Goal: Task Accomplishment & Management: Use online tool/utility

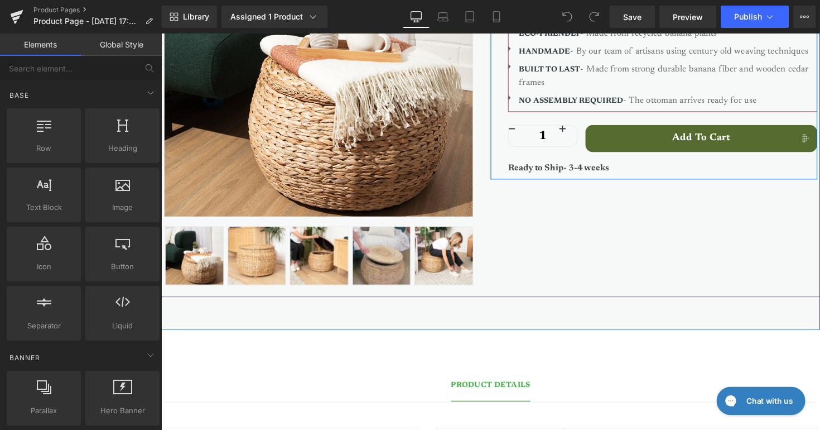
scroll to position [315, 0]
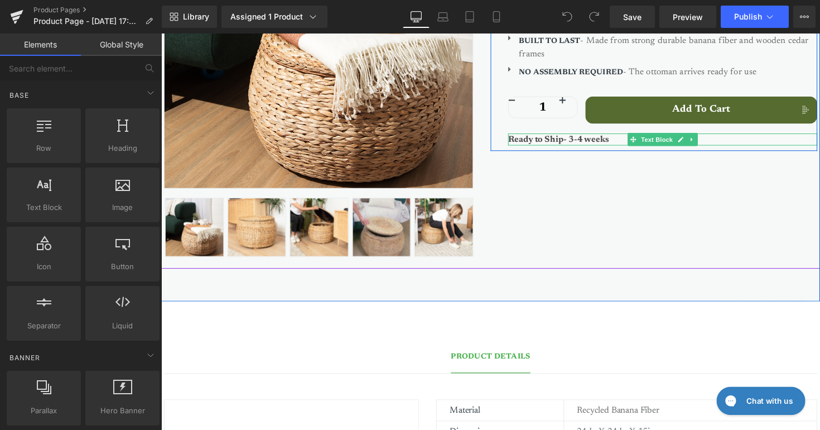
click at [591, 141] on strong "Ready to Ship- 3-4 weeks" at bounding box center [569, 141] width 104 height 9
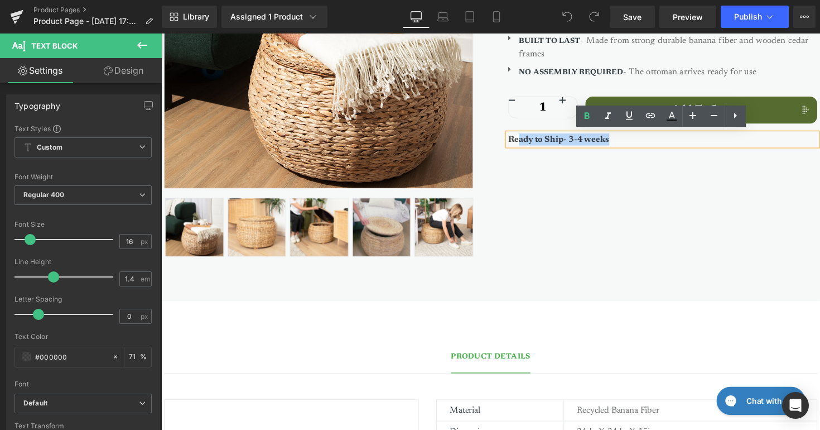
drag, startPoint x: 621, startPoint y: 140, endPoint x: 526, endPoint y: 137, distance: 95.5
click at [526, 137] on p "Ready to Ship- 3-4 weeks" at bounding box center [675, 142] width 317 height 12
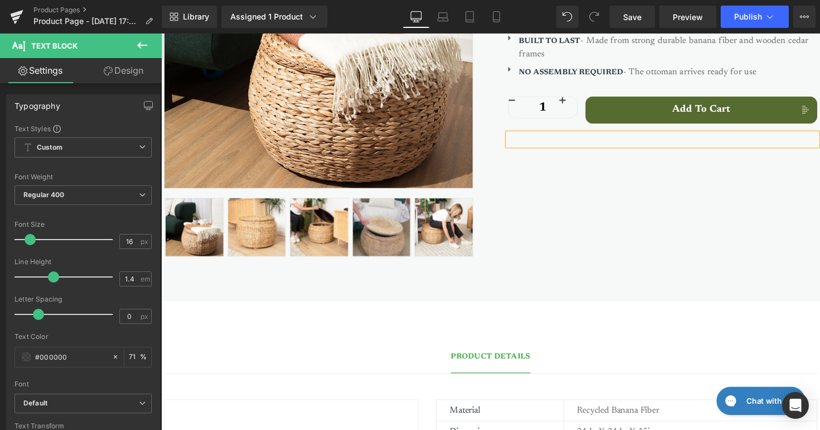
click at [518, 181] on div "Sale Off (P) Image ‹" at bounding box center [498, 61] width 669 height 426
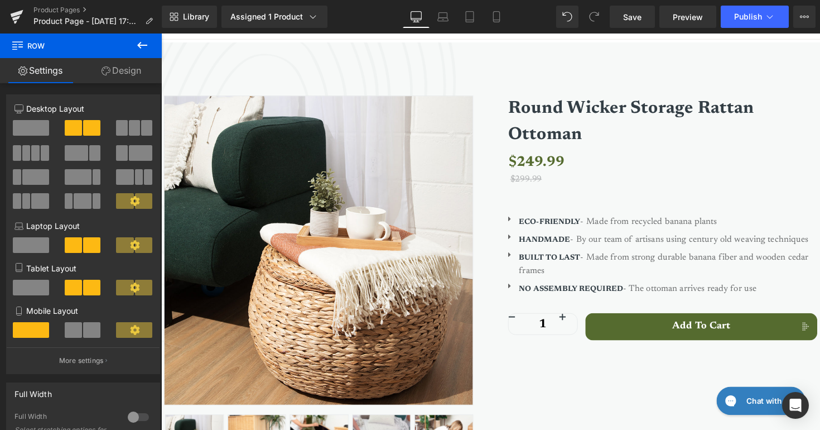
scroll to position [91, 0]
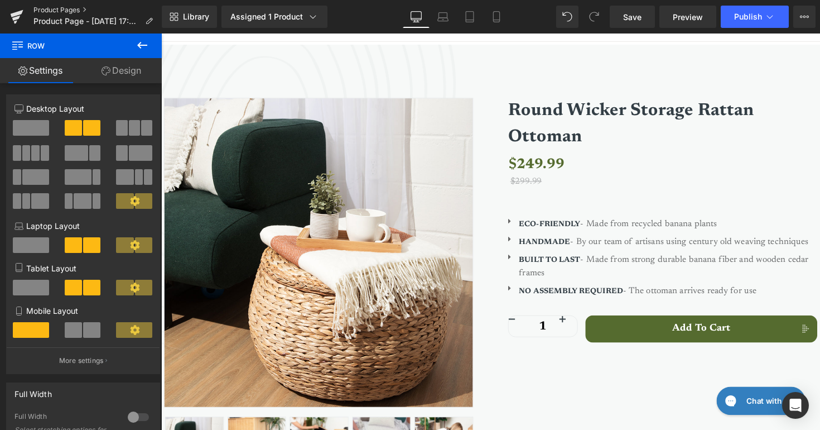
click at [69, 9] on link "Product Pages" at bounding box center [97, 10] width 128 height 9
click at [734, 18] on button "Publish" at bounding box center [755, 17] width 68 height 22
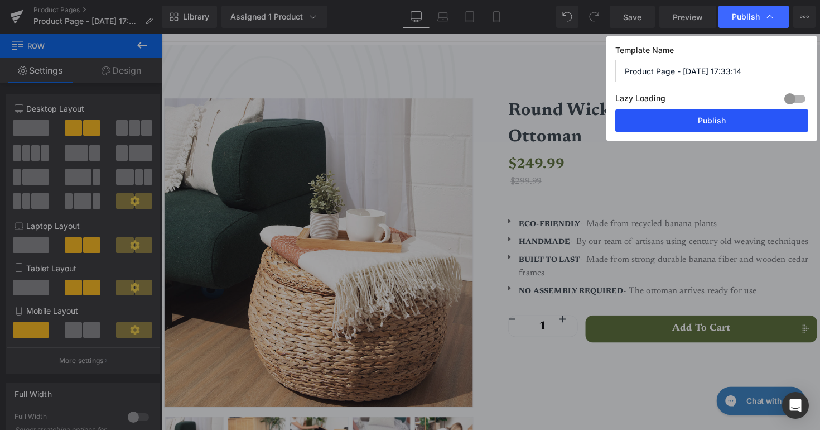
click at [714, 119] on button "Publish" at bounding box center [711, 120] width 193 height 22
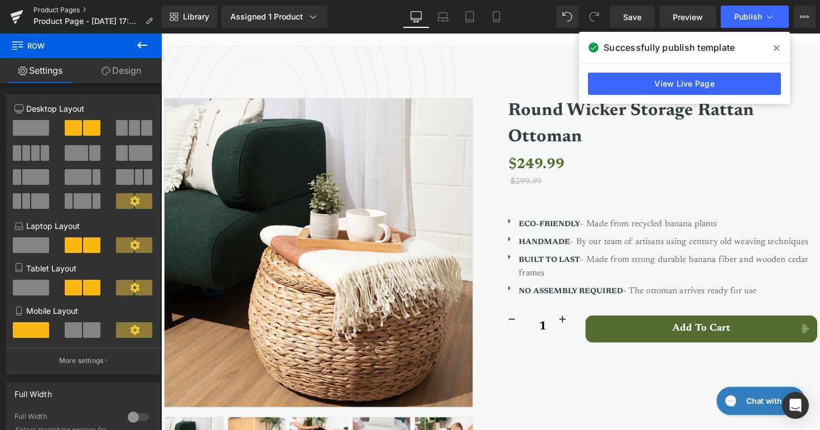
click at [61, 8] on link "Product Pages" at bounding box center [97, 10] width 128 height 9
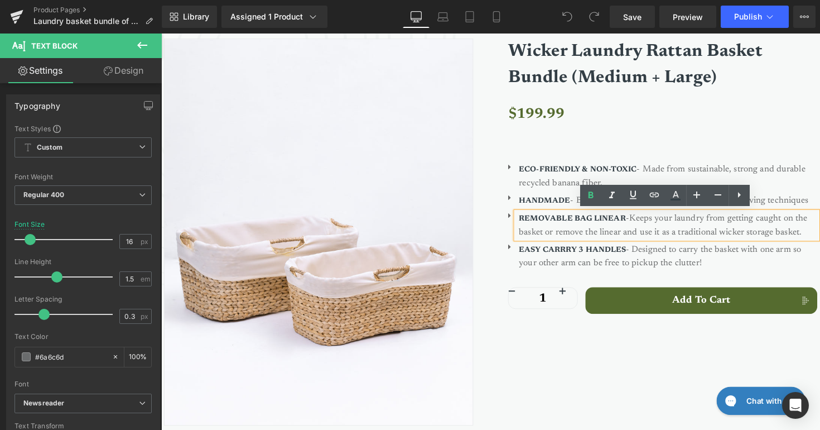
click at [630, 222] on strong "REMOVABLE BAG LINEAR" at bounding box center [582, 223] width 109 height 8
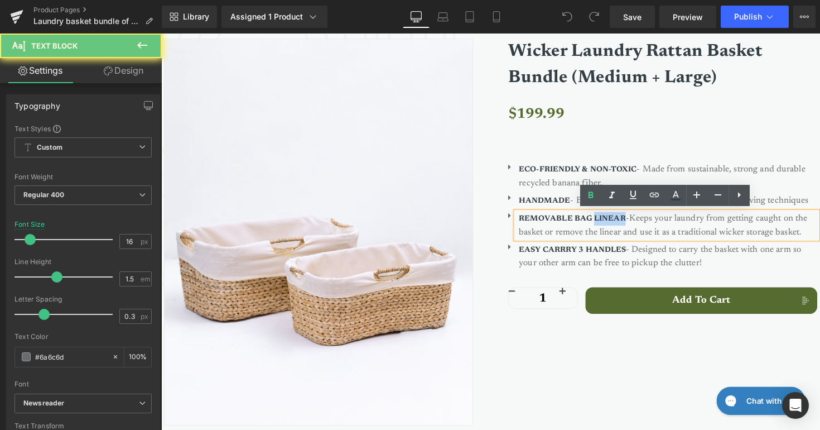
click at [630, 222] on strong "REMOVABLE BAG LINEAR" at bounding box center [582, 223] width 109 height 8
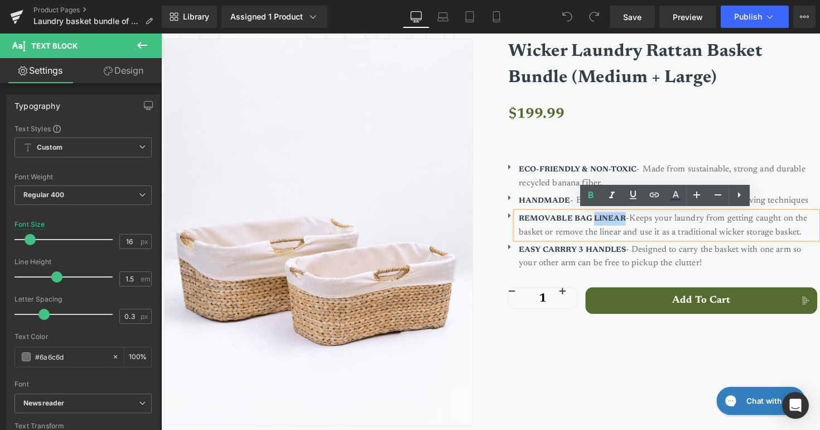
click at [635, 223] on strong "REMOVABLE BAG LINEAR" at bounding box center [582, 223] width 109 height 8
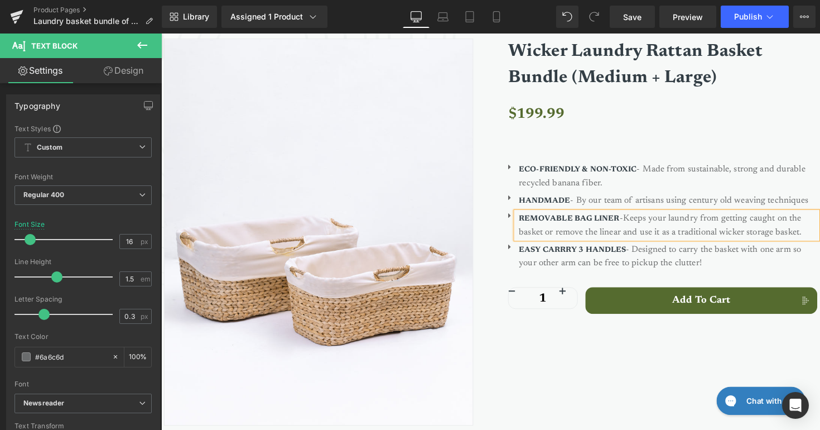
click at [500, 223] on div "Wicker Laundry Rattan Basket Bundle (Medium + Large) (P) Title $199.99 20% OFF …" at bounding box center [666, 179] width 335 height 314
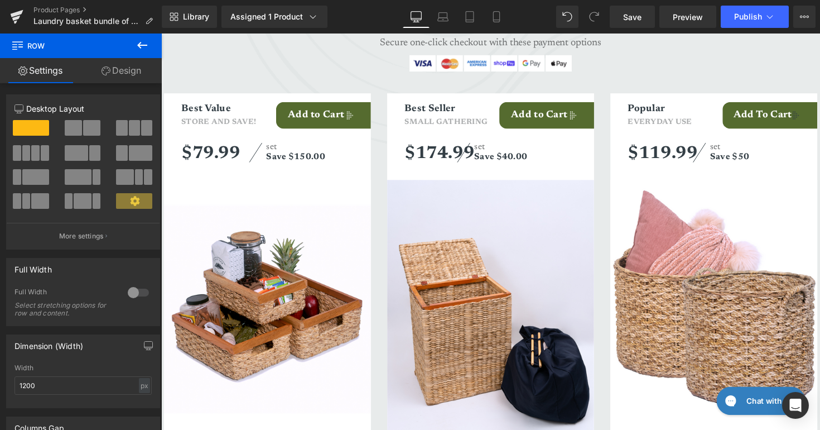
scroll to position [2249, 0]
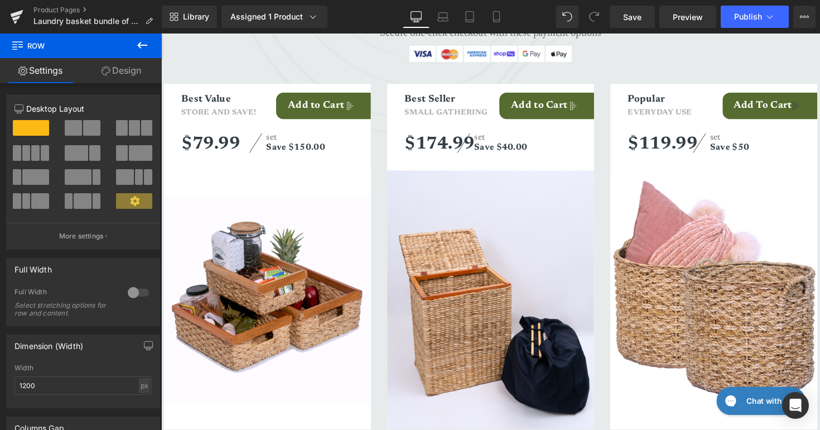
click at [282, 292] on img at bounding box center [270, 306] width 212 height 265
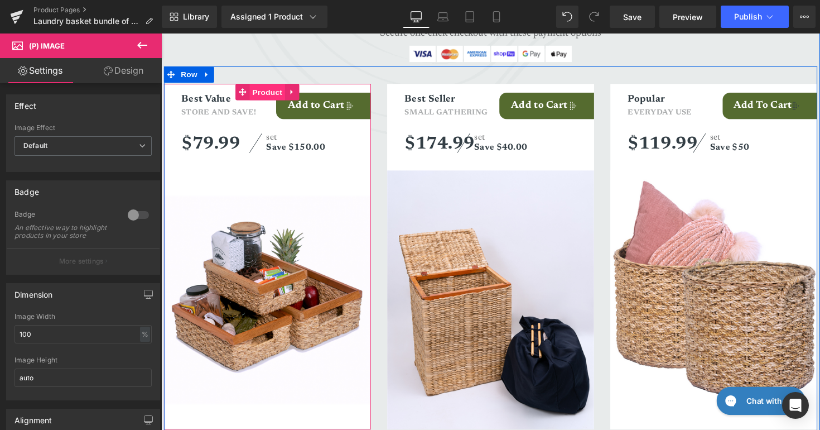
click at [268, 97] on span "Product" at bounding box center [270, 93] width 36 height 17
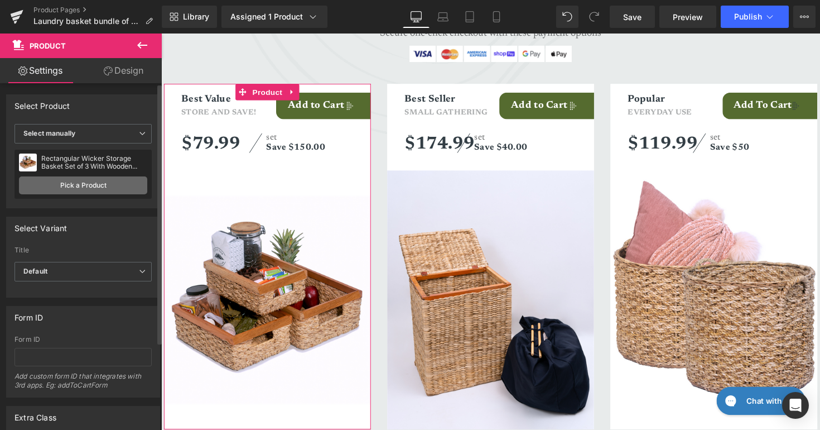
click at [96, 178] on link "Pick a Product" at bounding box center [83, 185] width 128 height 18
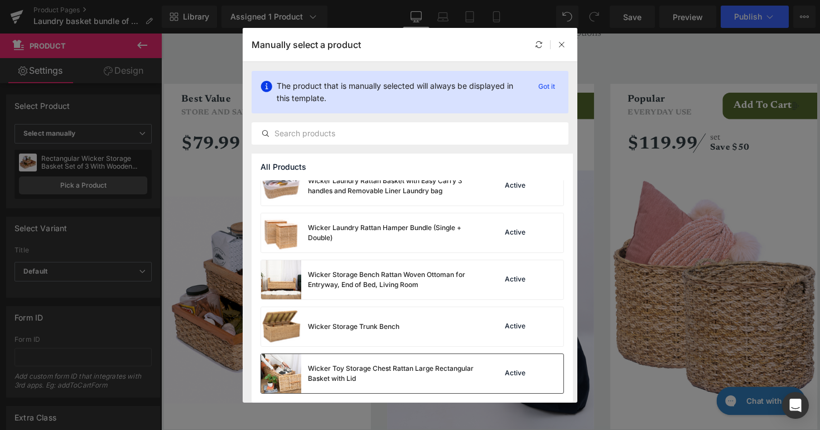
scroll to position [1548, 0]
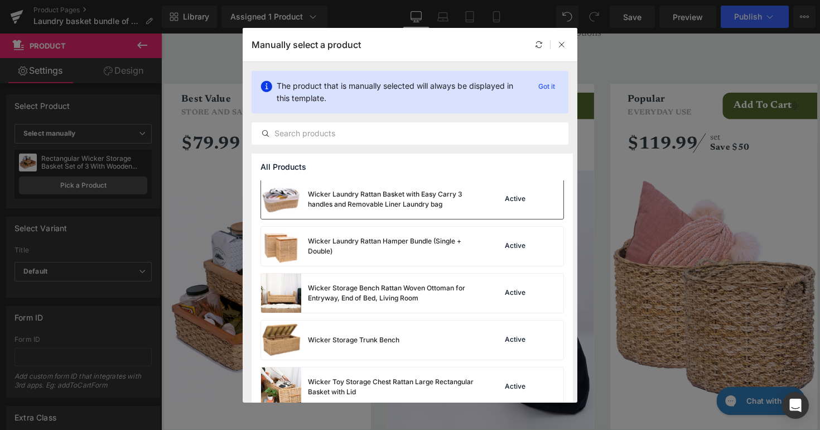
click at [412, 201] on div "Wicker Laundry Rattan Basket with Easy Carry 3 handles and Removable Liner Laun…" at bounding box center [391, 199] width 167 height 20
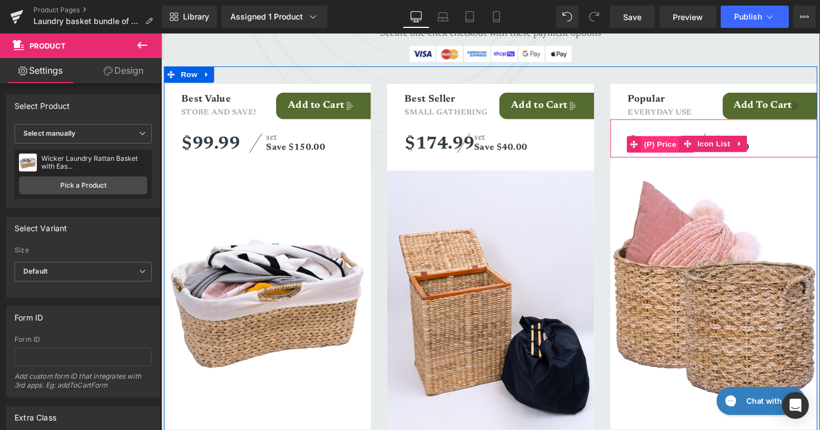
click at [675, 146] on span "(P) Price" at bounding box center [672, 146] width 39 height 17
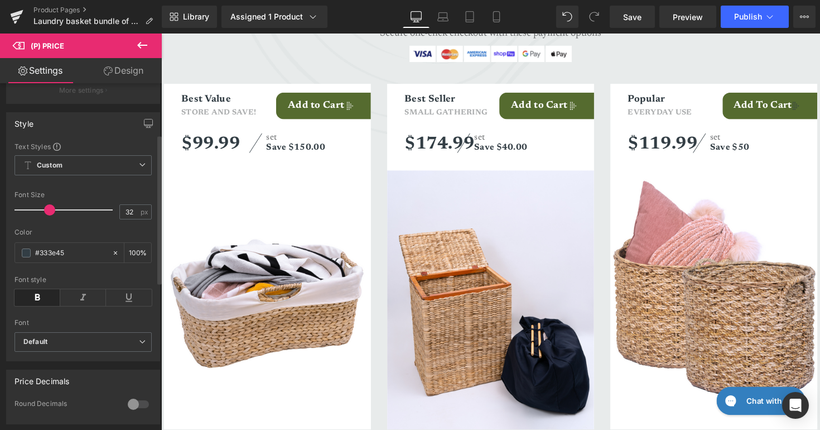
scroll to position [0, 0]
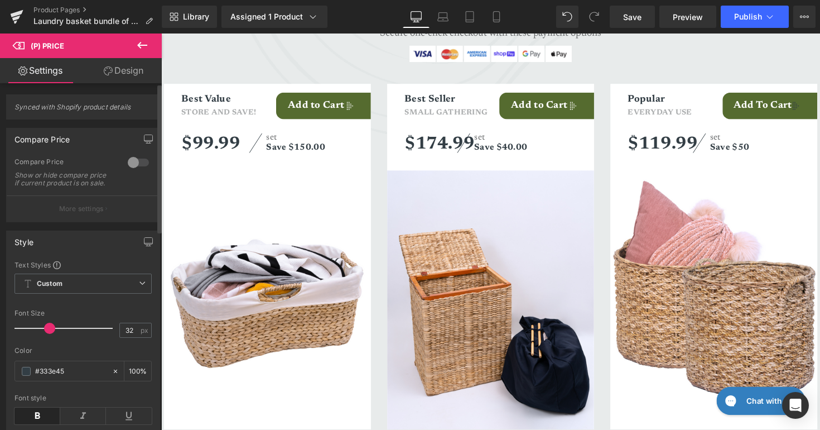
click at [132, 162] on div at bounding box center [138, 162] width 27 height 18
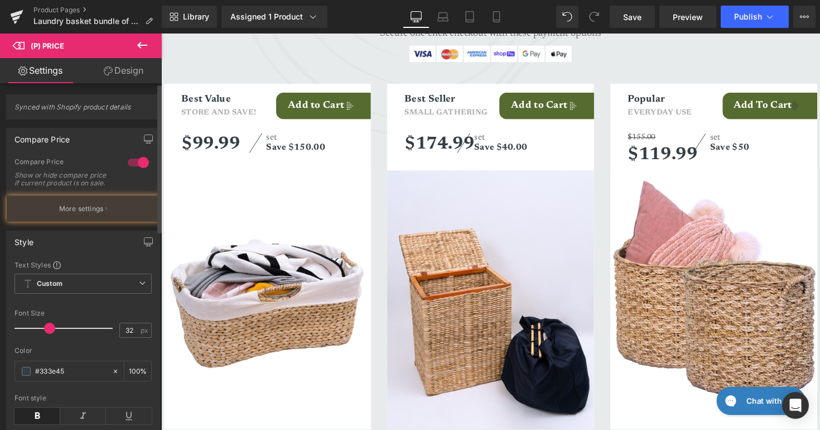
click at [132, 162] on div at bounding box center [138, 162] width 27 height 18
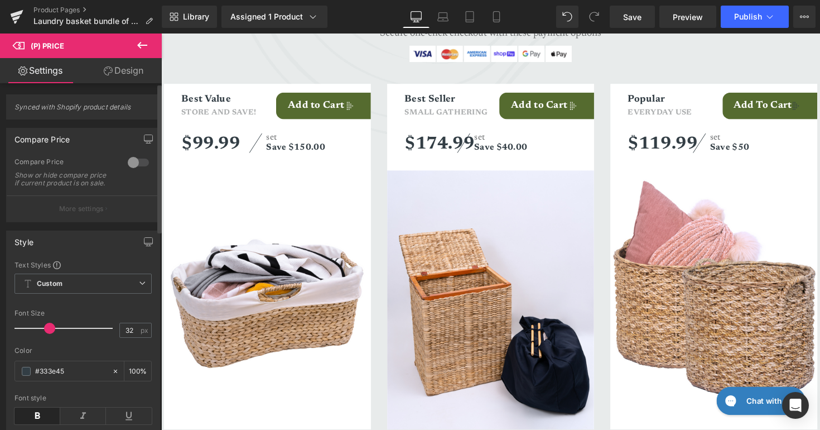
click at [132, 162] on div at bounding box center [138, 162] width 27 height 18
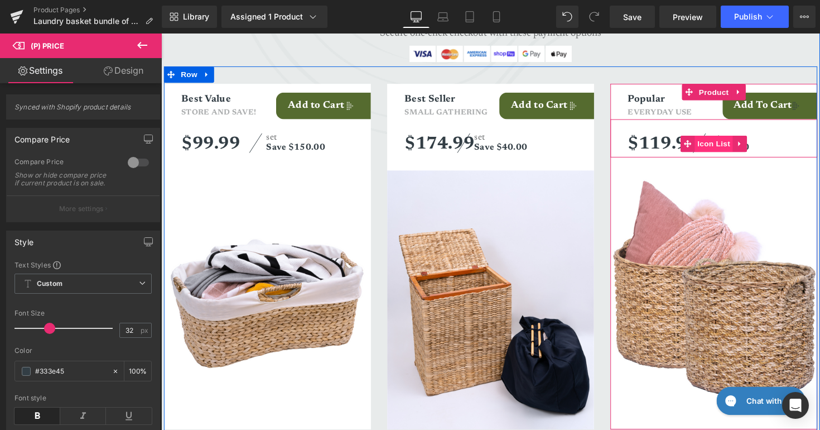
click at [727, 147] on span "Icon List" at bounding box center [727, 146] width 39 height 17
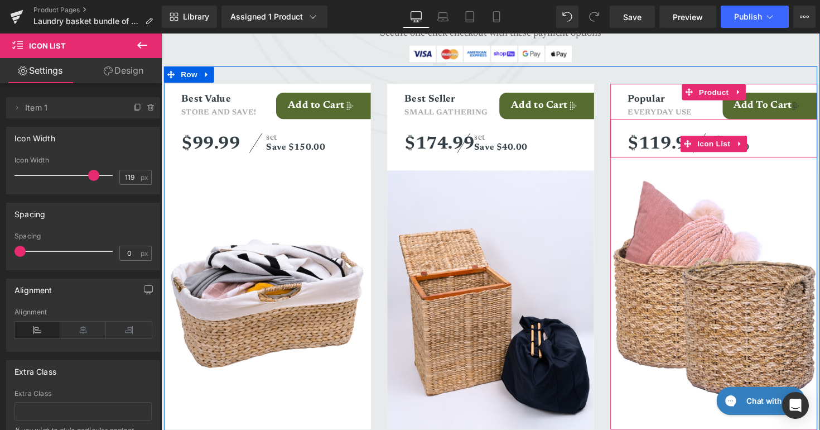
click at [798, 146] on div "$119.99 (P) Price set Save $50 Text Block" at bounding box center [736, 147] width 194 height 26
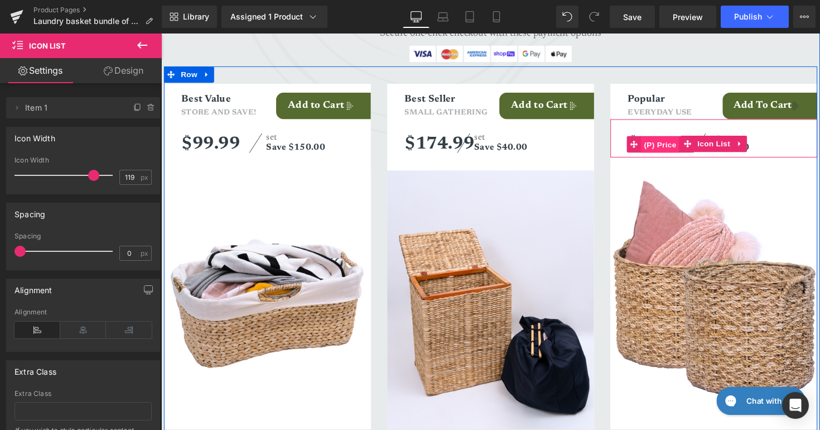
click at [673, 143] on span "(P) Price" at bounding box center [672, 147] width 39 height 17
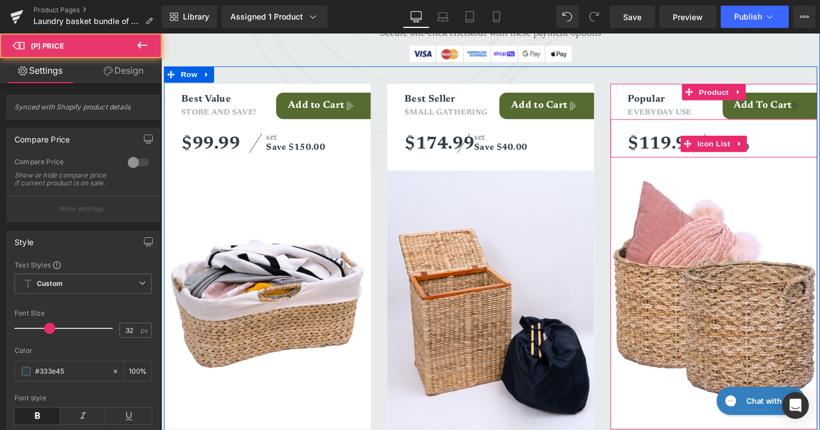
click at [798, 140] on div "$119.99 (P) Price set Save $50 Text Block" at bounding box center [736, 147] width 194 height 26
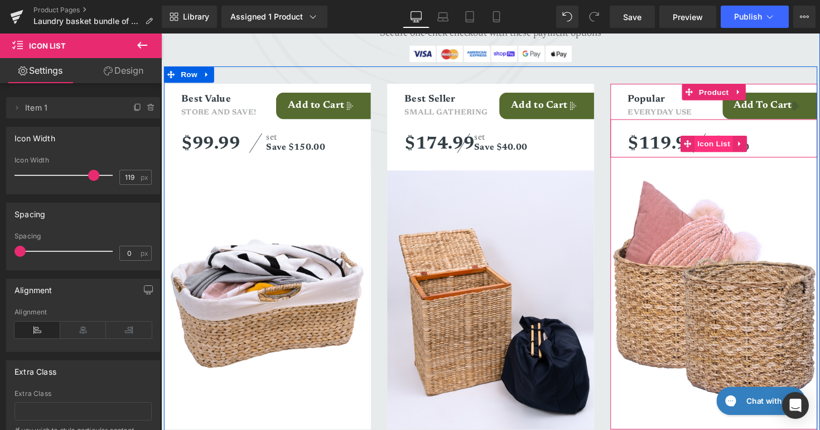
click at [729, 148] on span "Icon List" at bounding box center [727, 146] width 39 height 17
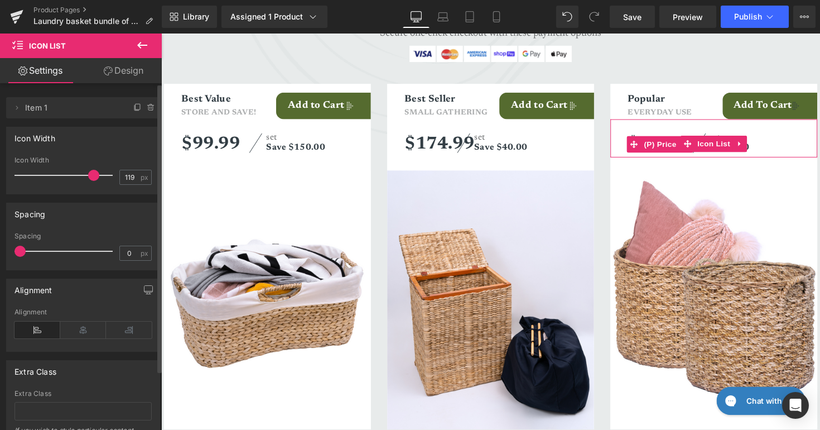
click at [23, 106] on li "Delete Cancel Item 1 Item 1 Name Item 1" at bounding box center [83, 107] width 154 height 21
click at [21, 106] on span at bounding box center [16, 107] width 13 height 13
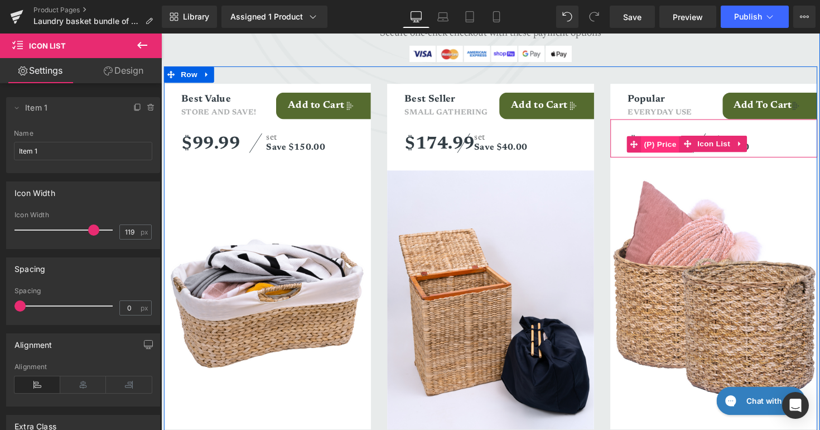
click at [667, 141] on span "(P) Price" at bounding box center [672, 146] width 39 height 17
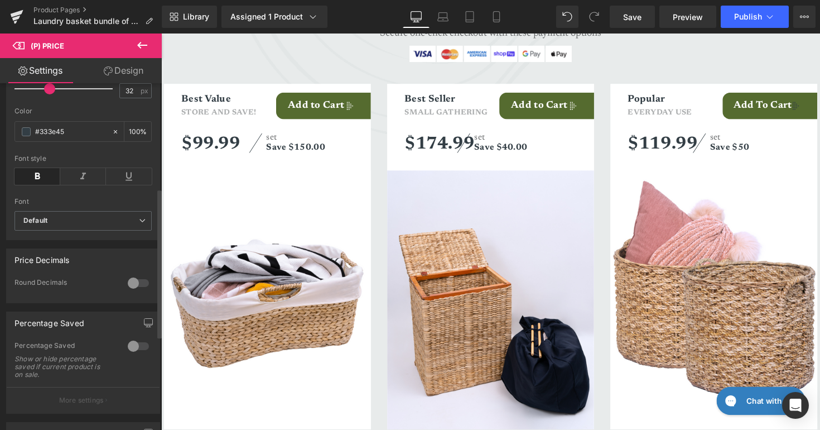
scroll to position [247, 0]
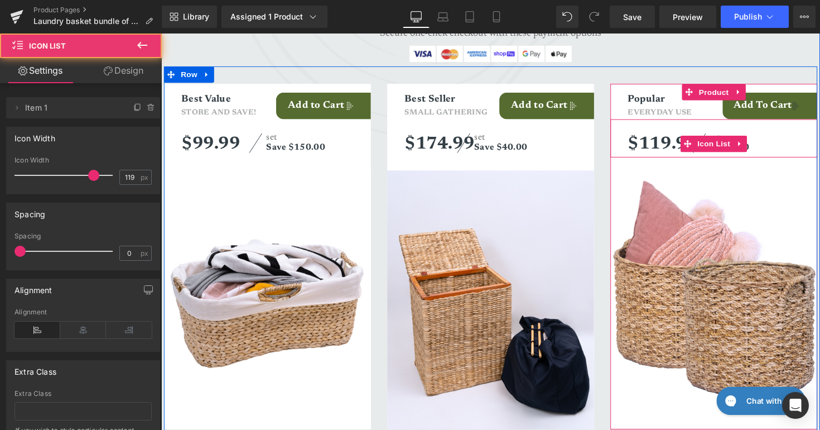
click at [786, 151] on div "$119.99 (P) Price set Save $50 Text Block" at bounding box center [736, 147] width 194 height 26
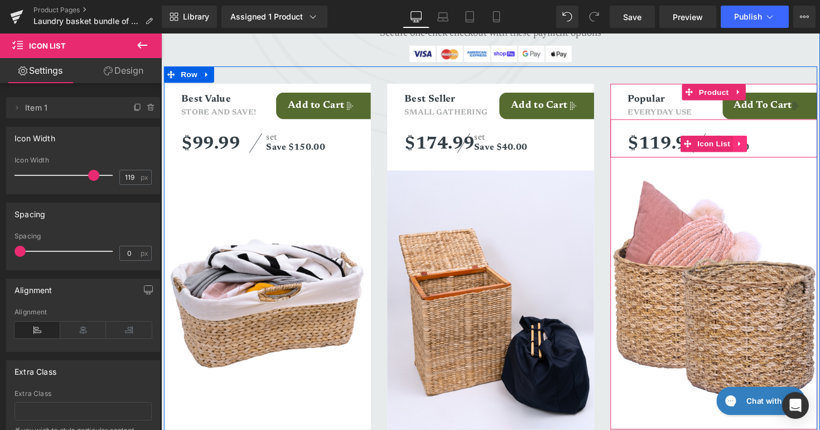
click at [756, 144] on icon at bounding box center [754, 146] width 8 height 8
click at [765, 146] on icon at bounding box center [762, 146] width 8 height 8
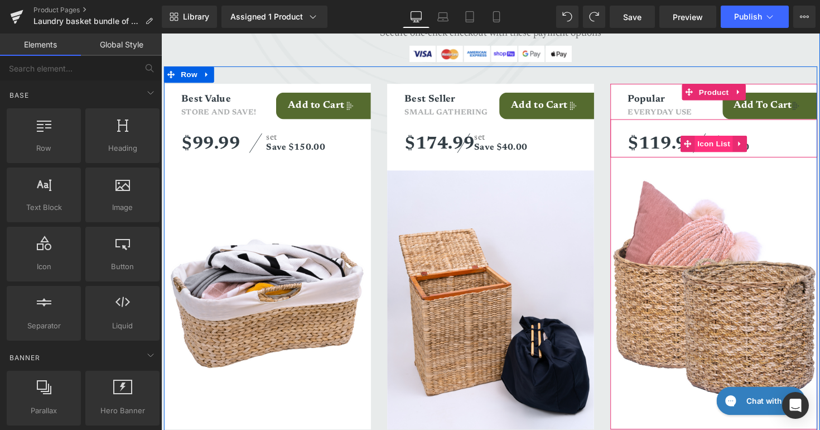
click at [711, 146] on span "Icon List" at bounding box center [727, 146] width 39 height 17
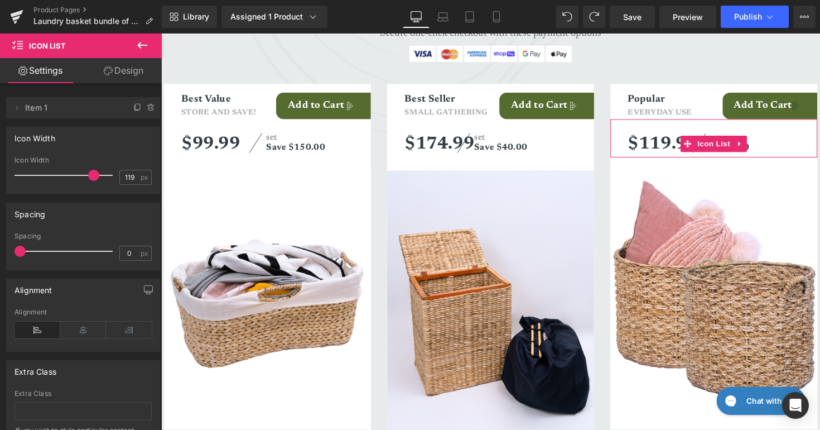
click at [123, 71] on link "Design" at bounding box center [123, 70] width 81 height 25
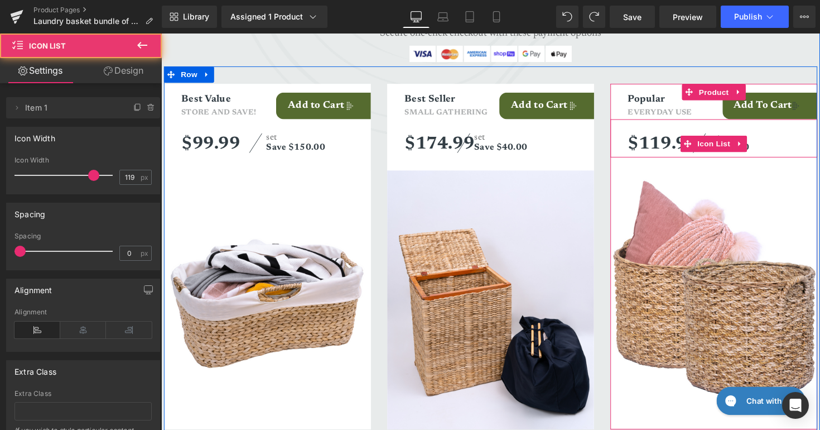
click at [764, 149] on div "$119.99 (P) Price set Save $50 Text Block" at bounding box center [736, 147] width 194 height 26
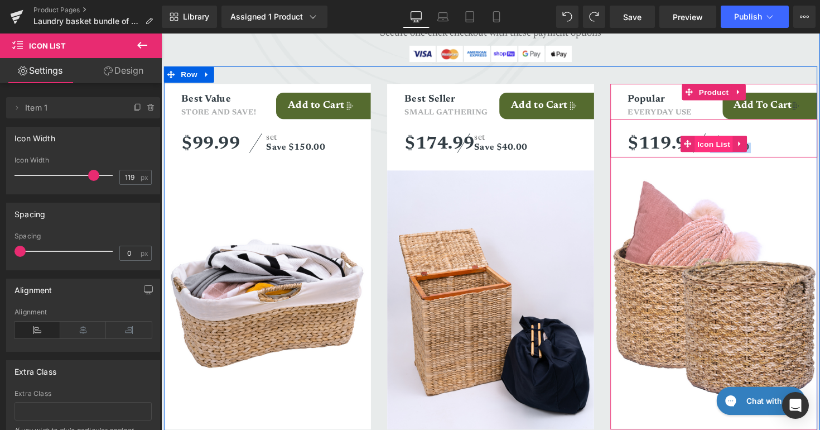
click at [725, 148] on span "Icon List" at bounding box center [727, 146] width 39 height 17
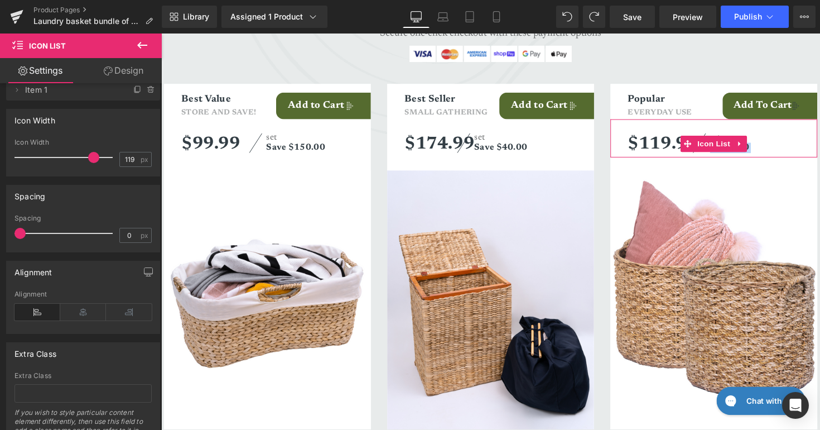
scroll to position [21, 0]
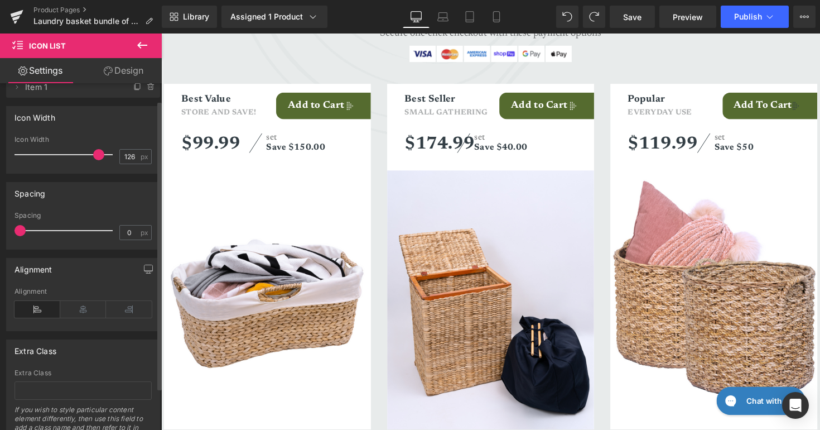
type input "124"
click at [94, 158] on span at bounding box center [96, 154] width 11 height 11
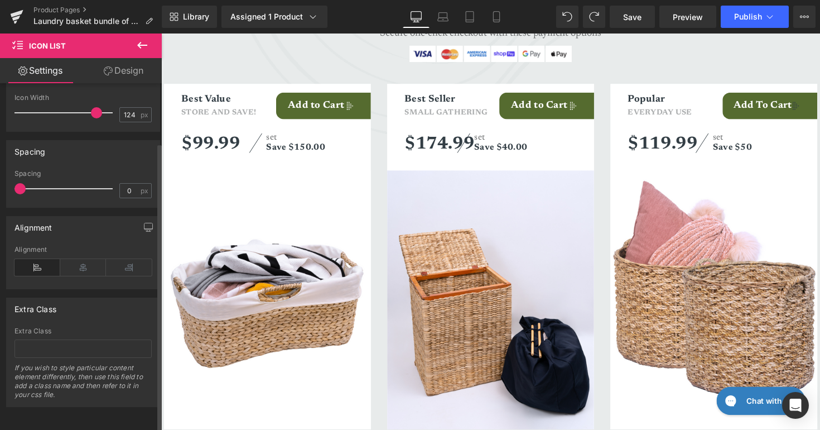
scroll to position [0, 0]
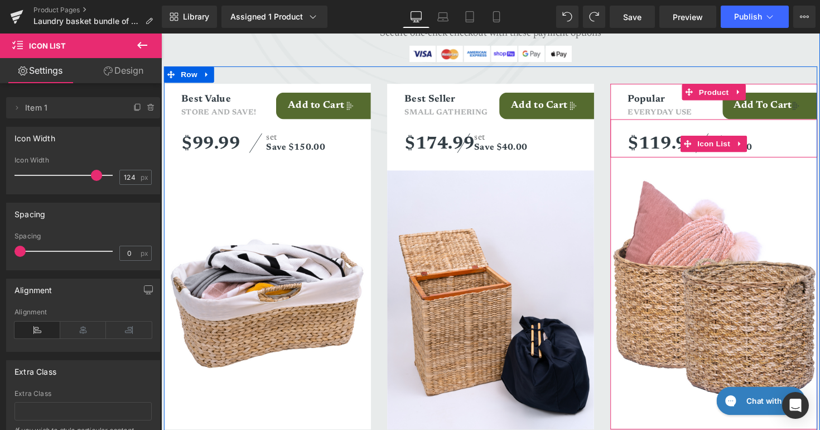
click at [798, 149] on div "$119.99 (P) Price set Save $50 Text Block" at bounding box center [736, 147] width 194 height 26
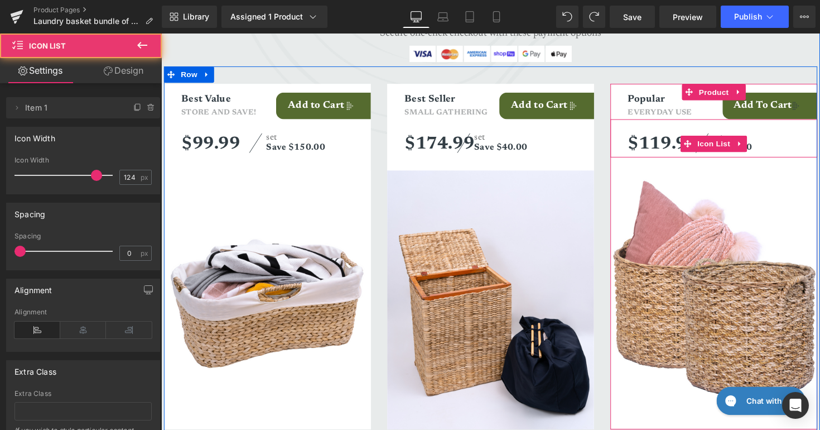
click at [798, 149] on div "$119.99 (P) Price set Save $50 Text Block" at bounding box center [736, 147] width 194 height 26
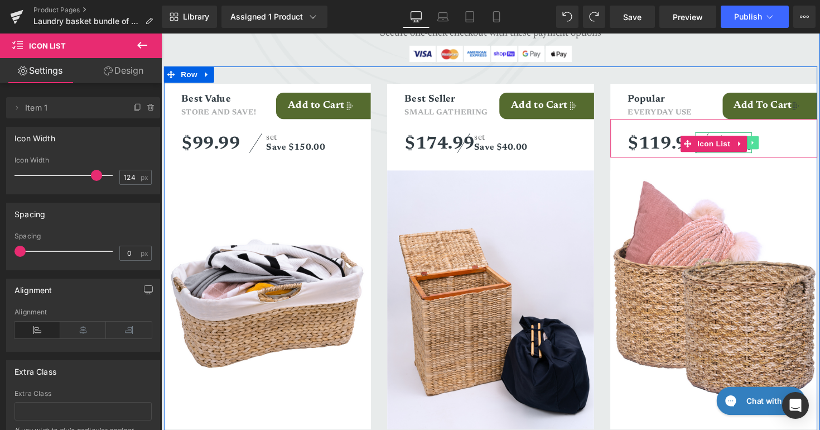
click at [767, 148] on link at bounding box center [768, 144] width 12 height 13
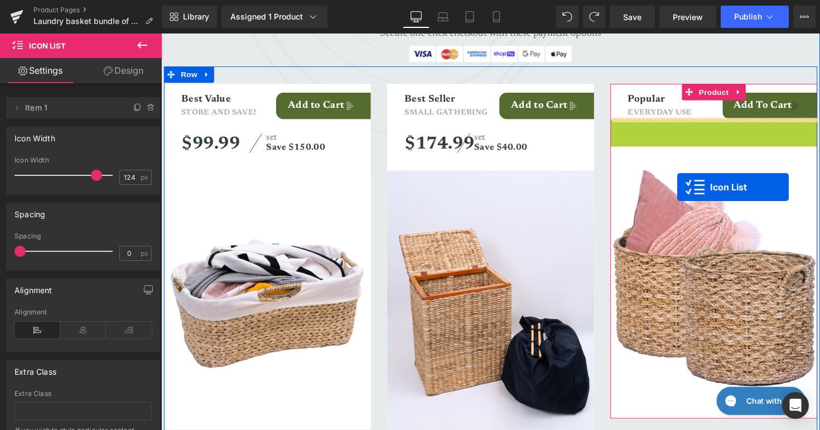
drag, startPoint x: 700, startPoint y: 147, endPoint x: 690, endPoint y: 191, distance: 45.1
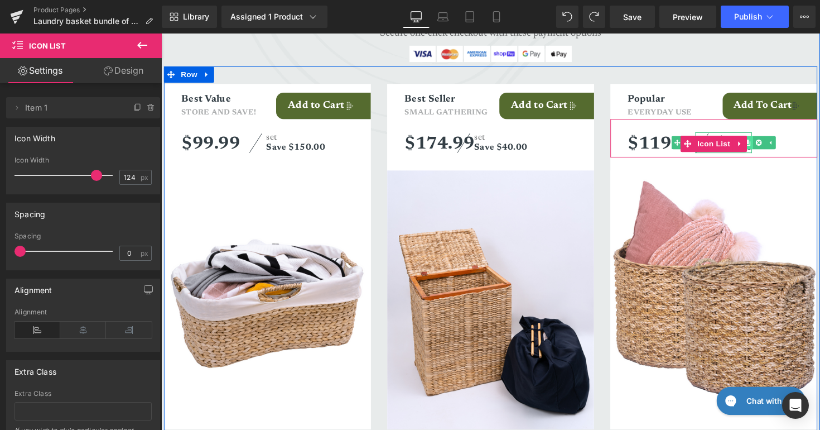
click at [764, 150] on link at bounding box center [762, 144] width 12 height 13
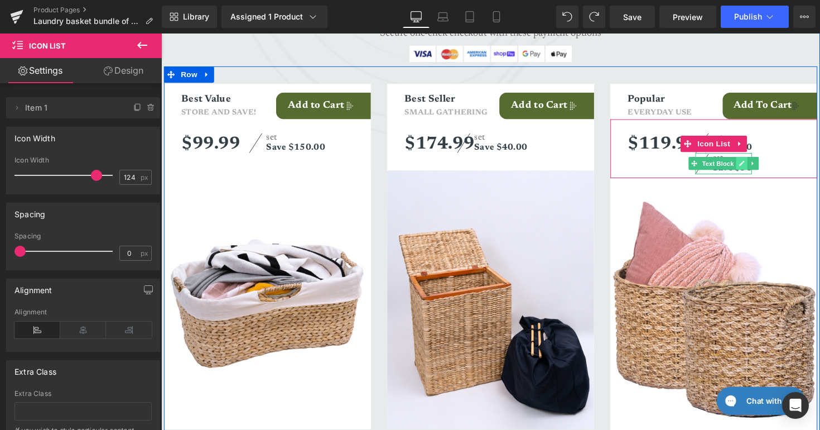
click at [758, 167] on icon at bounding box center [756, 166] width 6 height 7
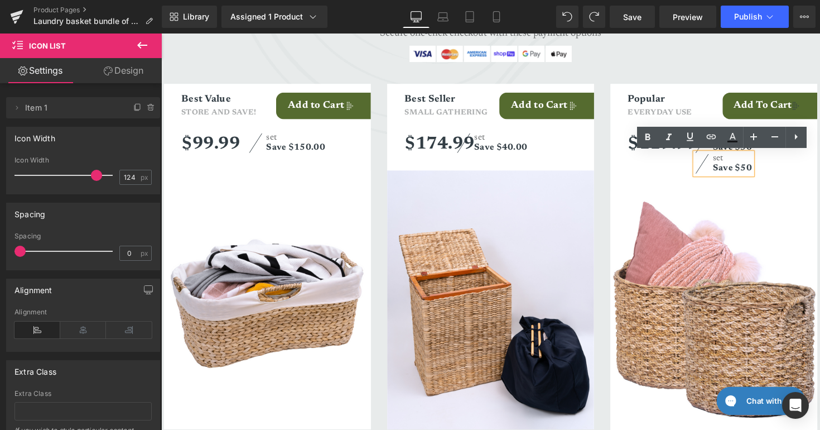
click at [760, 172] on b "Save $50" at bounding box center [746, 171] width 40 height 9
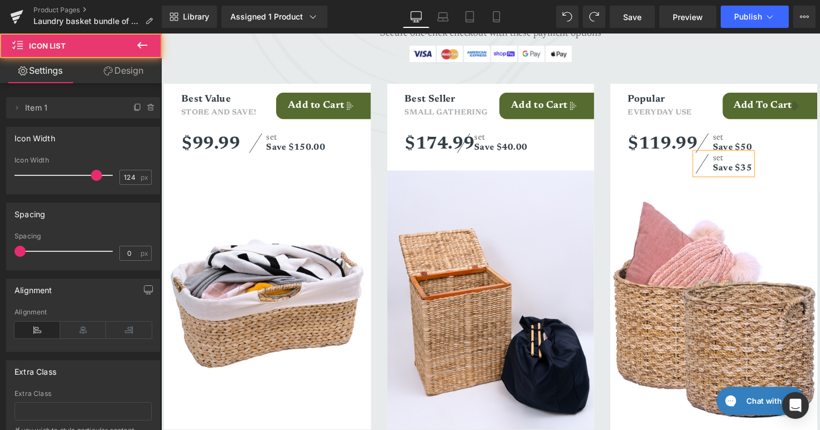
click at [795, 144] on div "$119.99 (P) Price set Save $50 Text Block set Save $35 Text Block" at bounding box center [736, 157] width 194 height 47
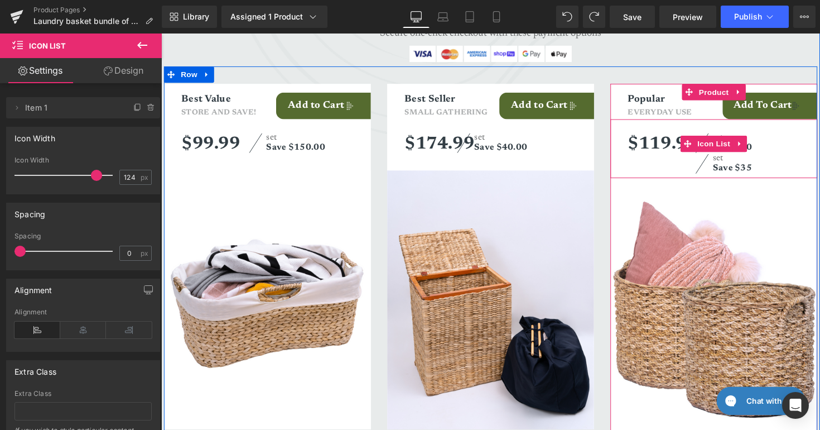
click at [767, 150] on div "$119.99 (P) Price set Save $50 Text Block set Save $35 Text Block" at bounding box center [736, 157] width 194 height 47
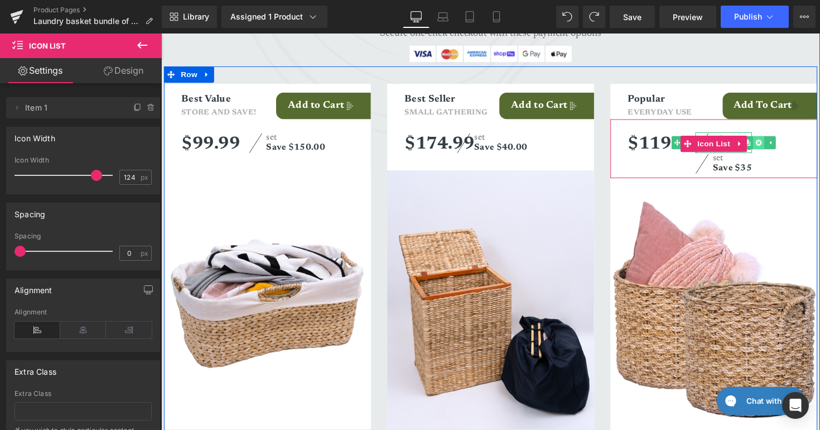
click at [775, 146] on icon at bounding box center [773, 145] width 6 height 6
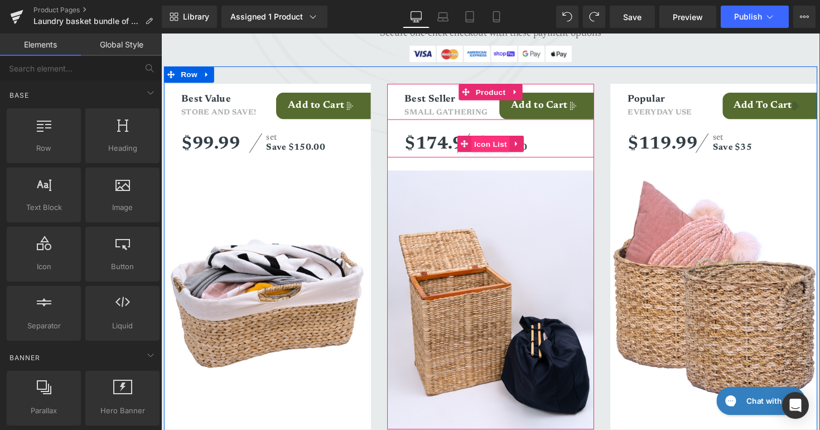
click at [489, 147] on span "Icon List" at bounding box center [498, 146] width 39 height 17
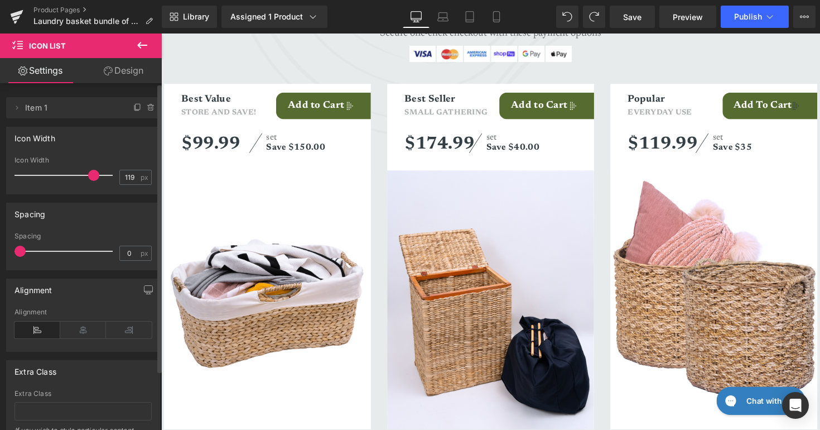
type input "120"
drag, startPoint x: 76, startPoint y: 181, endPoint x: 90, endPoint y: 182, distance: 14.5
click at [90, 182] on div at bounding box center [66, 175] width 93 height 22
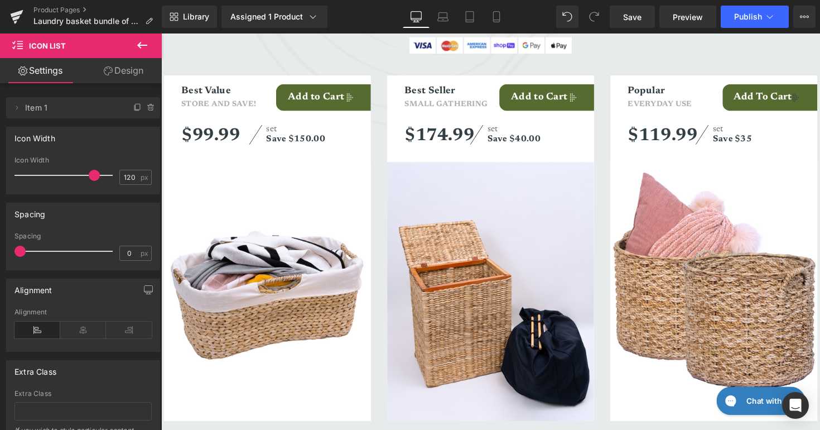
scroll to position [2263, 0]
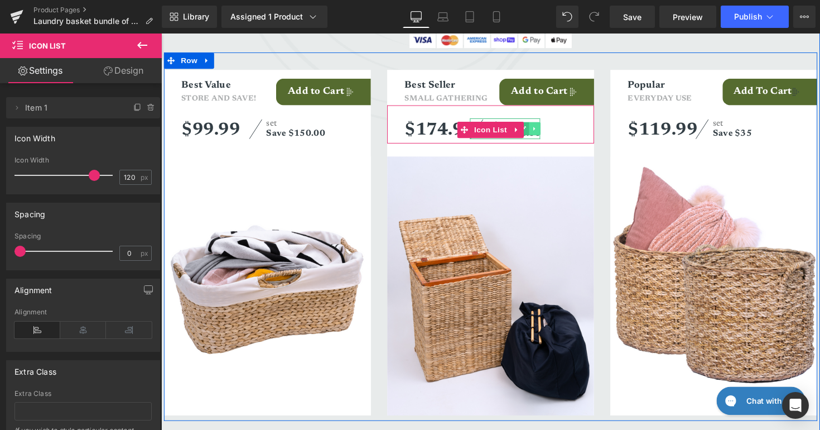
click at [542, 127] on link at bounding box center [544, 130] width 12 height 13
click at [507, 121] on div at bounding box center [514, 122] width 73 height 3
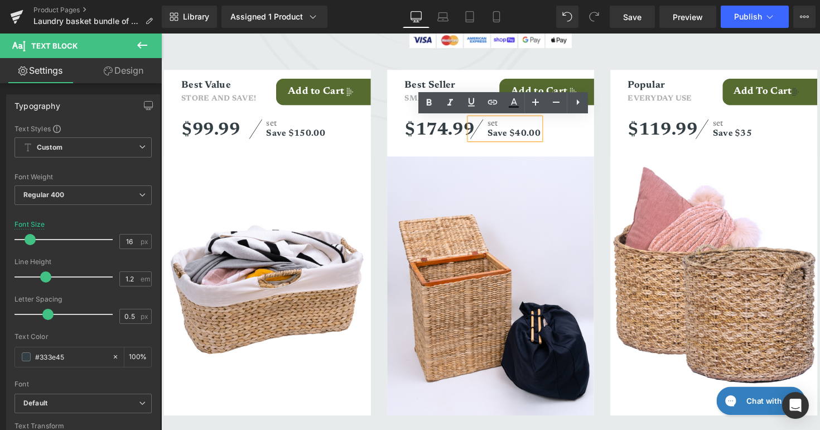
click at [531, 137] on strong "Save $40.00" at bounding box center [522, 136] width 55 height 9
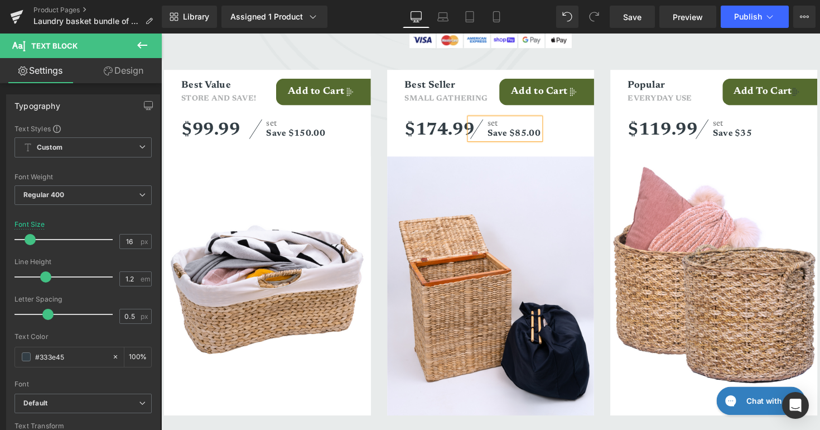
click at [596, 155] on div "Best Seller Text Block Small gathering Text Block Add to Cart (P) Cart Button R…" at bounding box center [499, 248] width 212 height 354
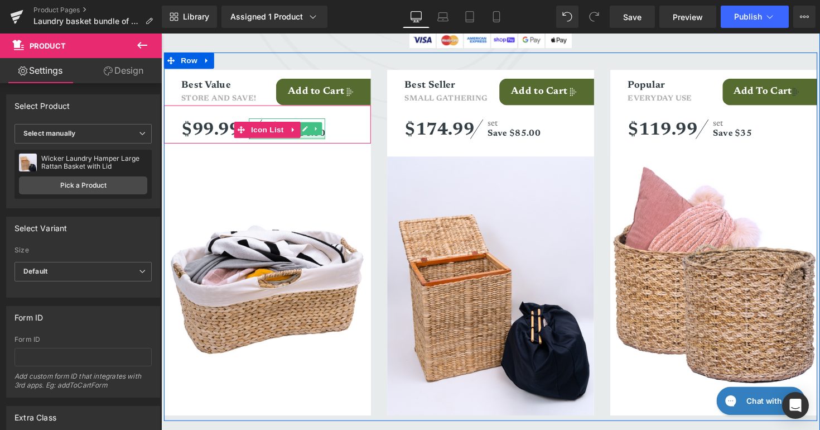
click at [322, 139] on div at bounding box center [290, 140] width 78 height 3
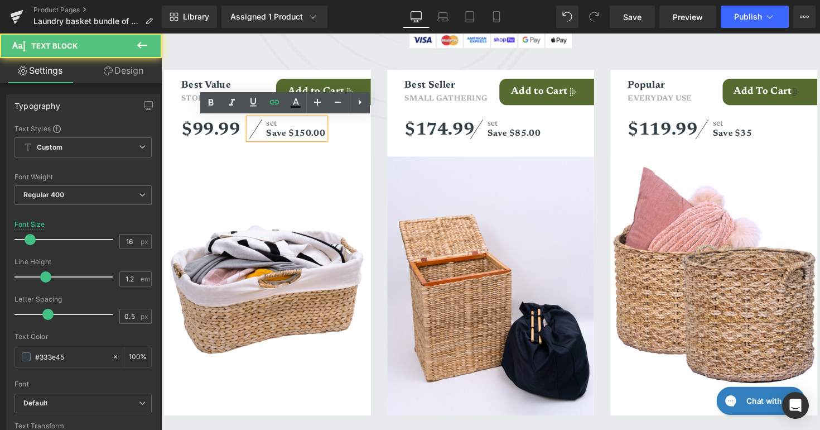
click at [305, 134] on strong "Save $150.00" at bounding box center [299, 136] width 60 height 9
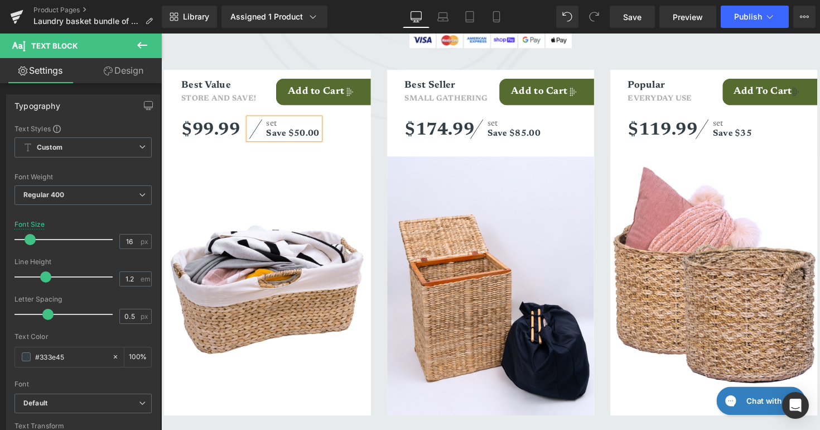
scroll to position [2174, 0]
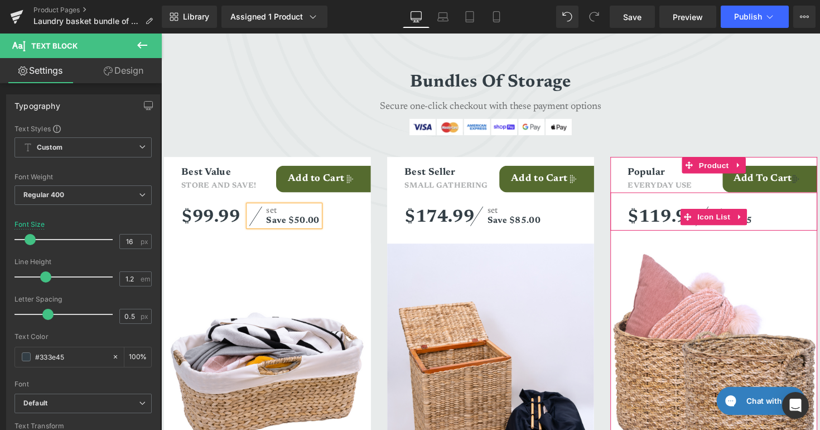
click at [788, 225] on div "$119.99 (P) Price set Save $35 Text Block" at bounding box center [736, 223] width 194 height 26
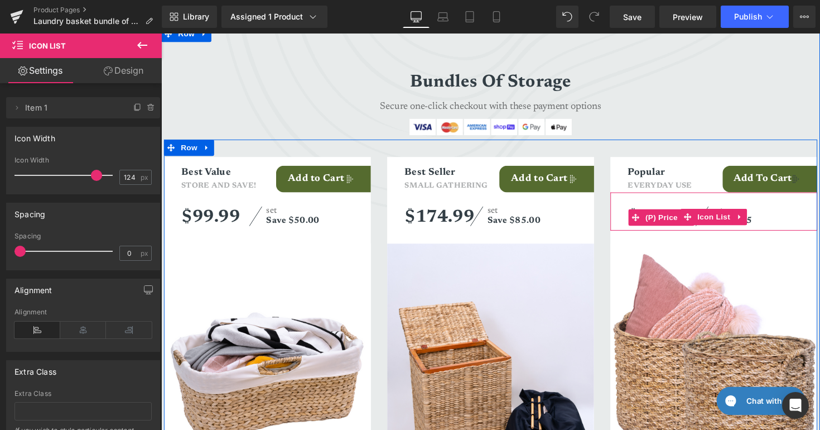
click at [676, 212] on span "$119.99" at bounding box center [673, 222] width 69 height 25
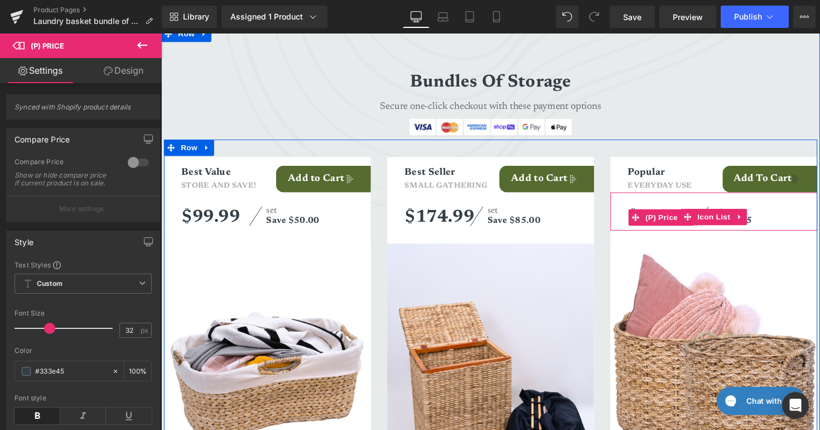
click at [676, 212] on span "$119.99" at bounding box center [673, 222] width 69 height 25
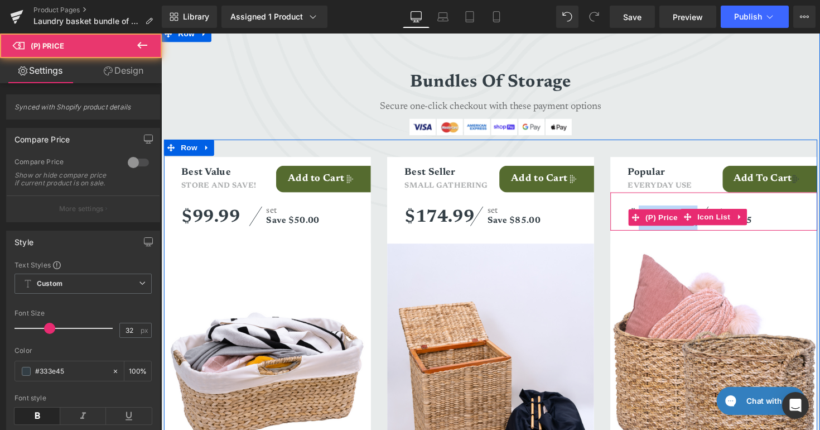
click at [676, 212] on span "$119.99" at bounding box center [673, 222] width 69 height 25
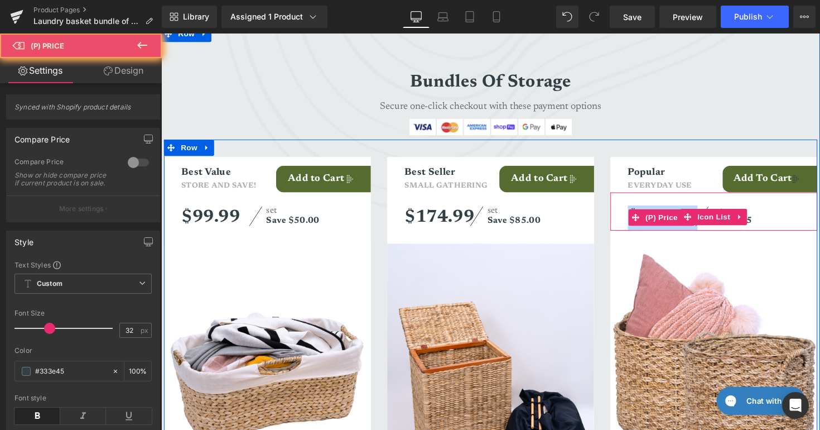
click at [676, 212] on span "$119.99" at bounding box center [673, 222] width 69 height 25
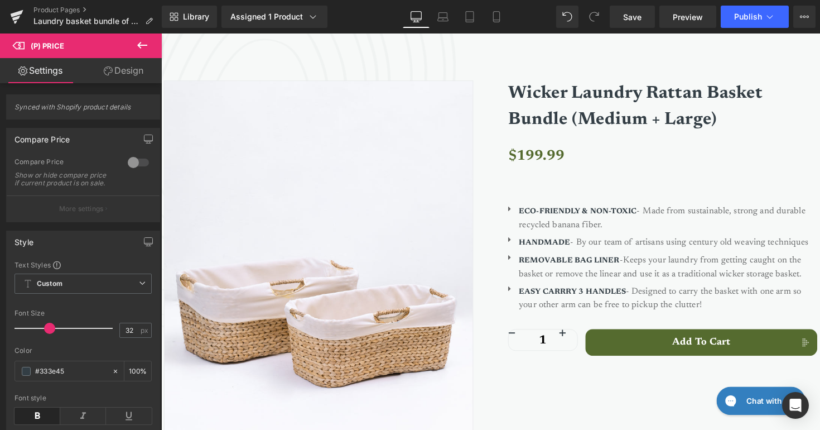
scroll to position [0, 0]
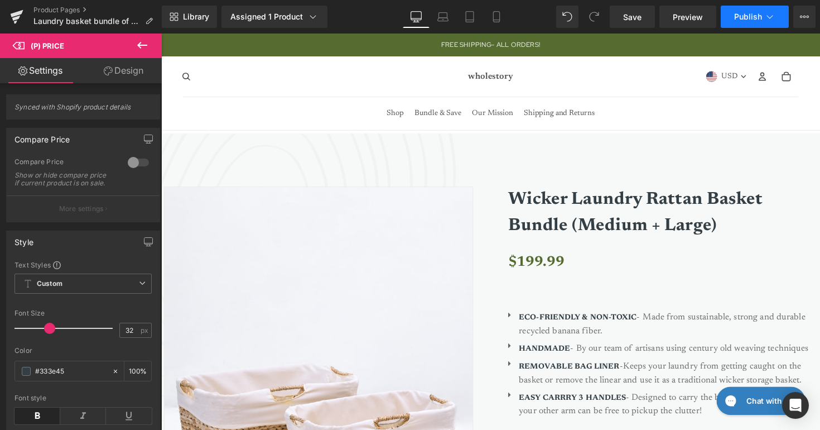
click at [740, 16] on span "Publish" at bounding box center [748, 16] width 28 height 9
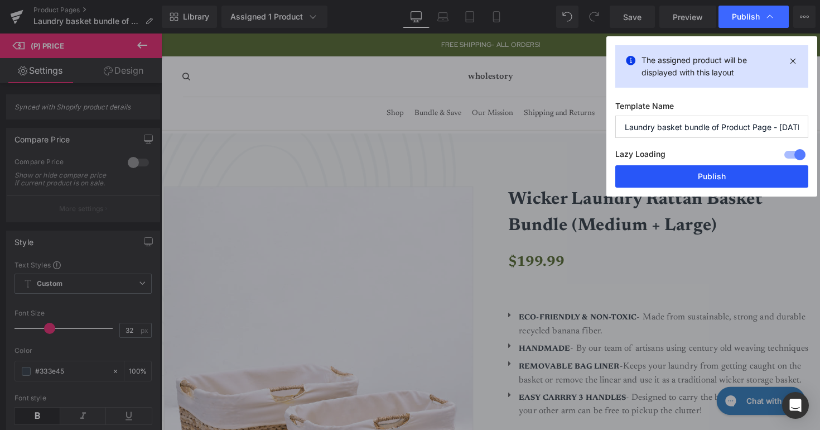
click at [680, 177] on button "Publish" at bounding box center [711, 176] width 193 height 22
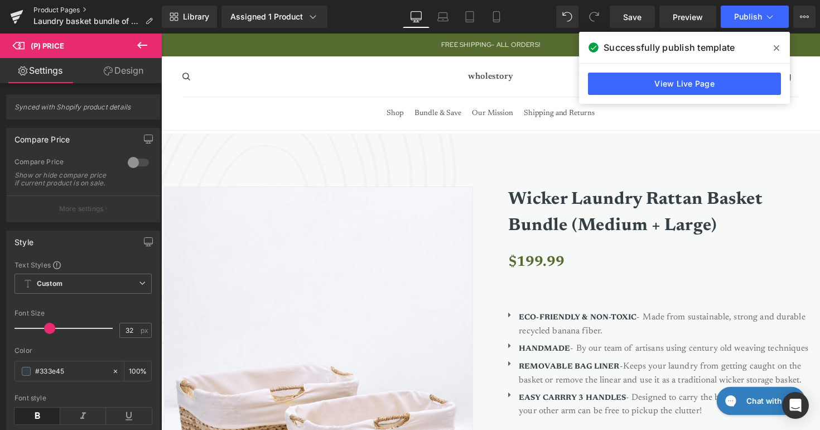
click at [71, 11] on link "Product Pages" at bounding box center [97, 10] width 128 height 9
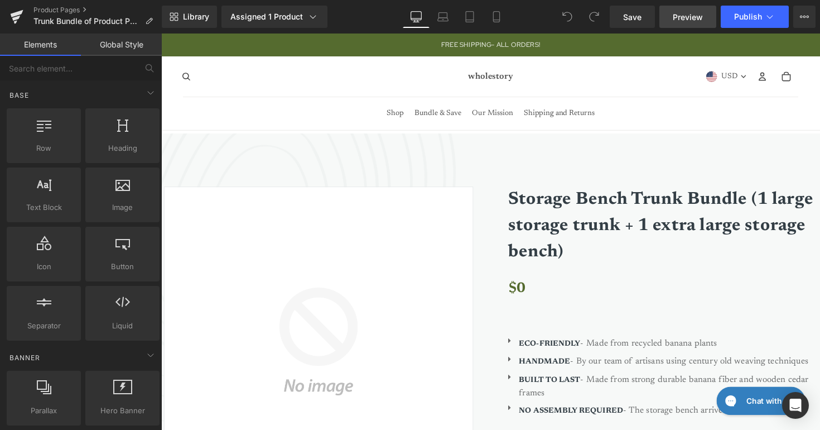
click at [666, 22] on link "Preview" at bounding box center [687, 17] width 57 height 22
click at [66, 7] on link "Product Pages" at bounding box center [97, 10] width 128 height 9
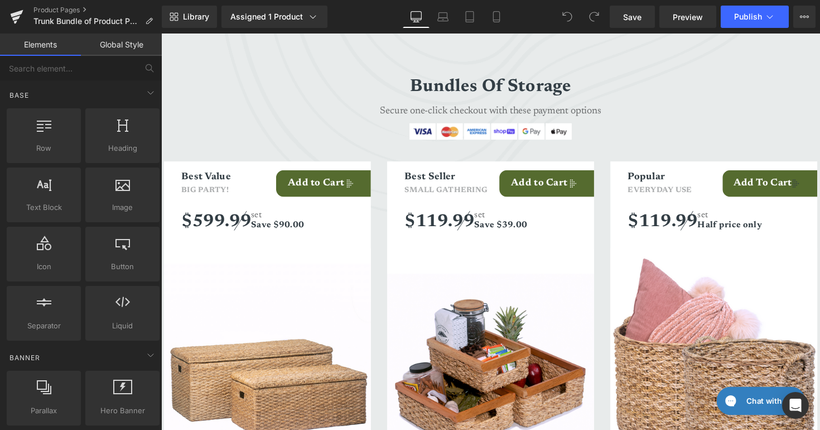
scroll to position [2201, 0]
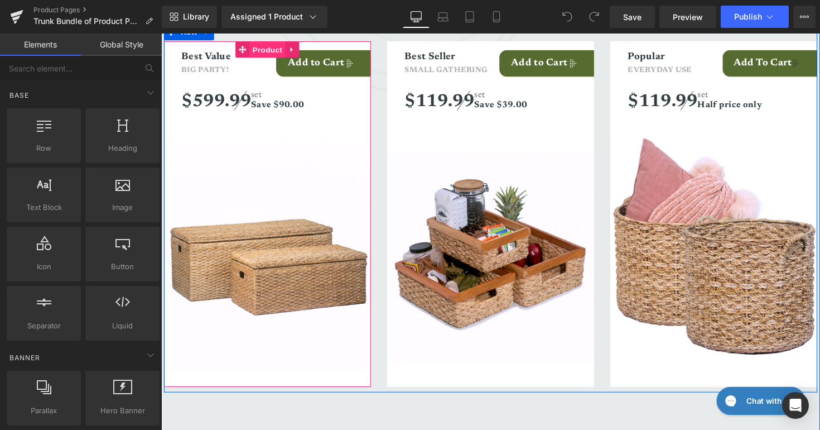
click at [271, 48] on span "Product" at bounding box center [270, 49] width 36 height 17
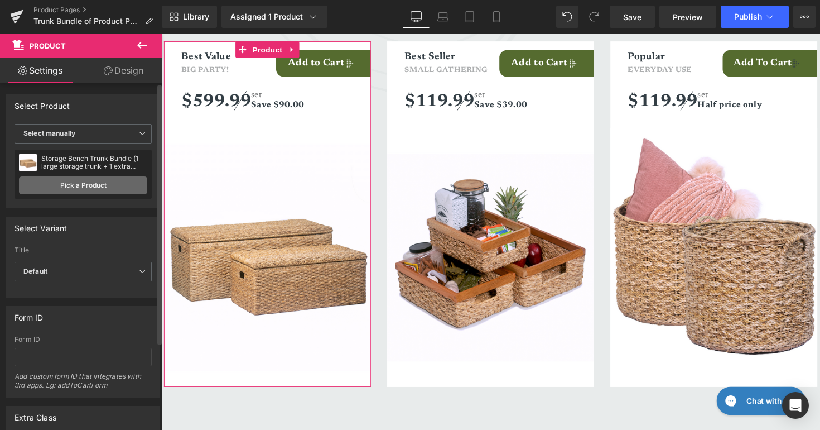
click at [49, 188] on link "Pick a Product" at bounding box center [83, 185] width 128 height 18
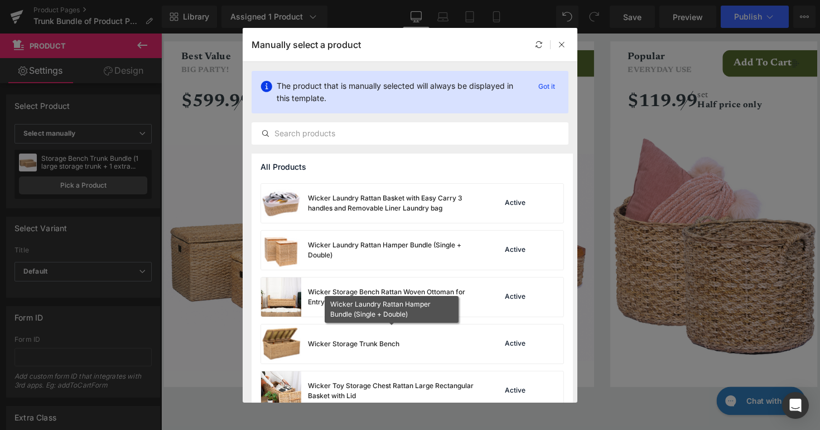
scroll to position [1561, 0]
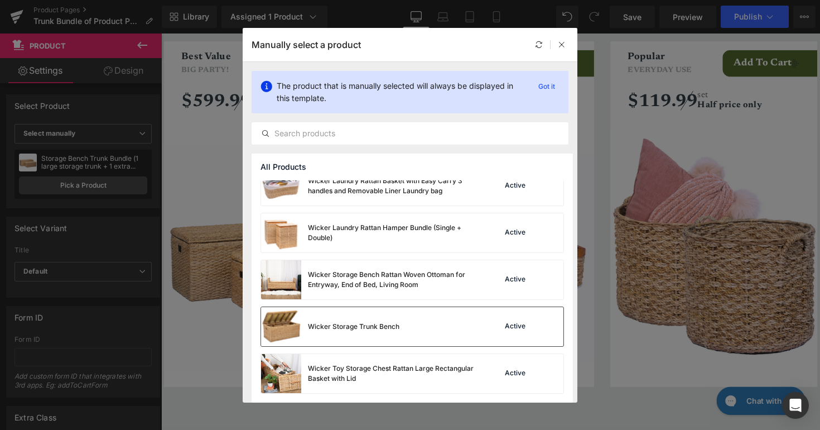
click at [392, 336] on div "Wicker Storage Trunk Bench" at bounding box center [330, 326] width 138 height 39
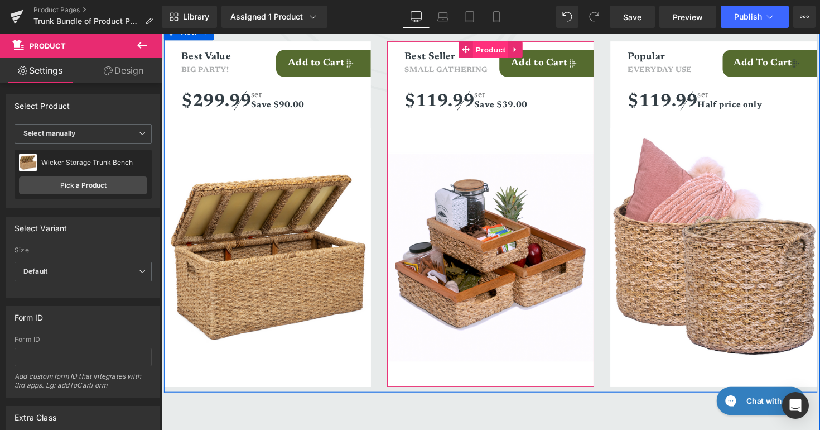
click at [501, 51] on span "Product" at bounding box center [498, 49] width 36 height 17
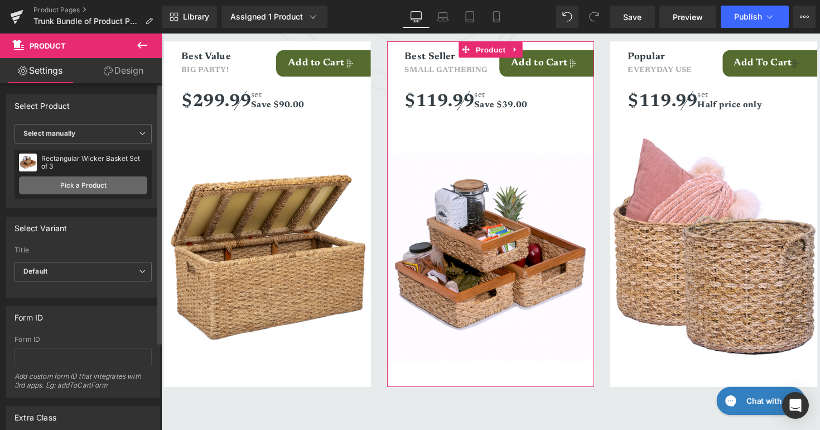
click at [98, 187] on link "Pick a Product" at bounding box center [83, 185] width 128 height 18
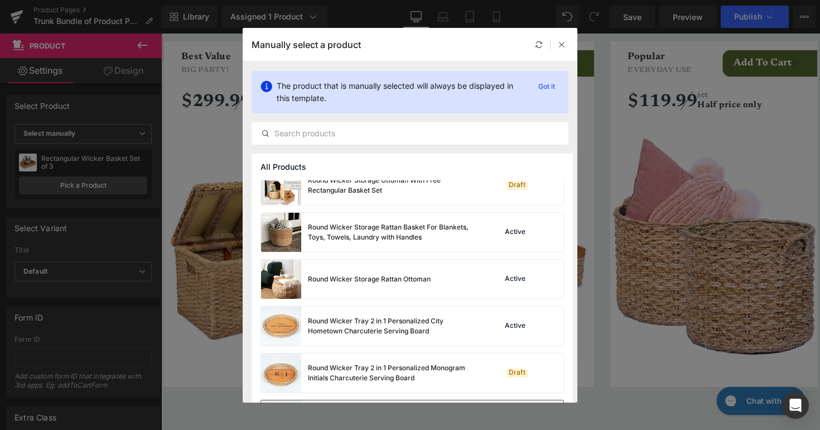
scroll to position [630, 0]
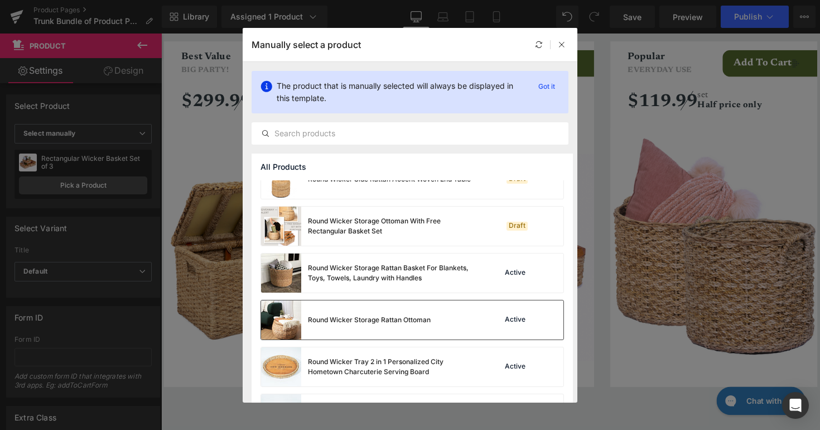
click at [412, 317] on div "Round Wicker Storage Rattan Ottoman" at bounding box center [369, 320] width 123 height 10
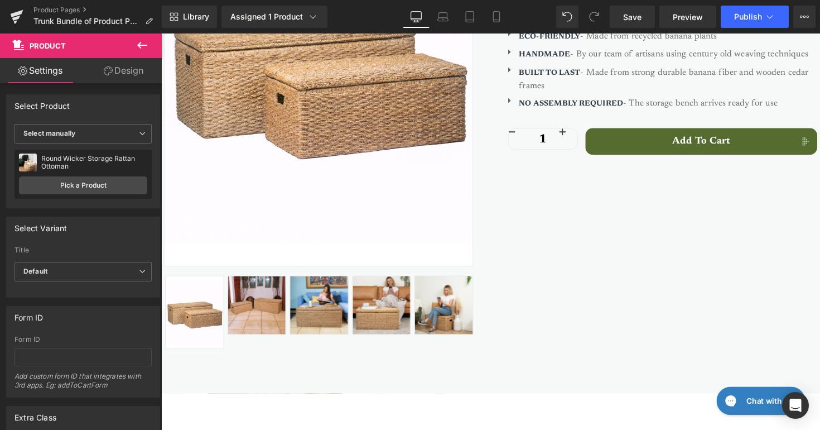
scroll to position [278, 0]
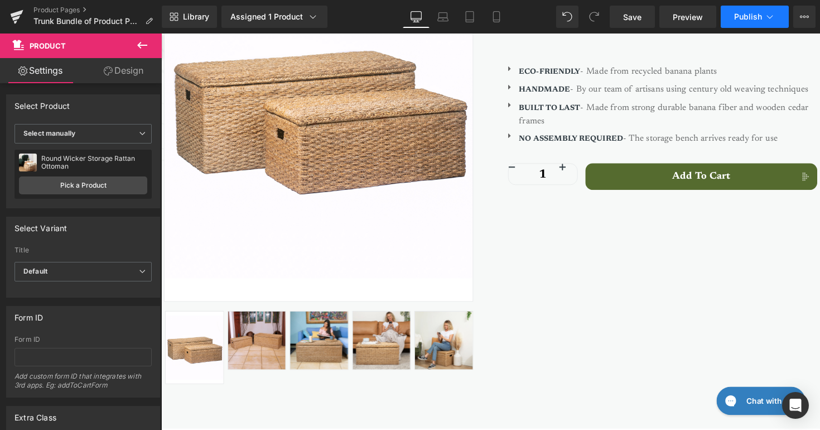
click at [739, 21] on span "Publish" at bounding box center [748, 16] width 28 height 9
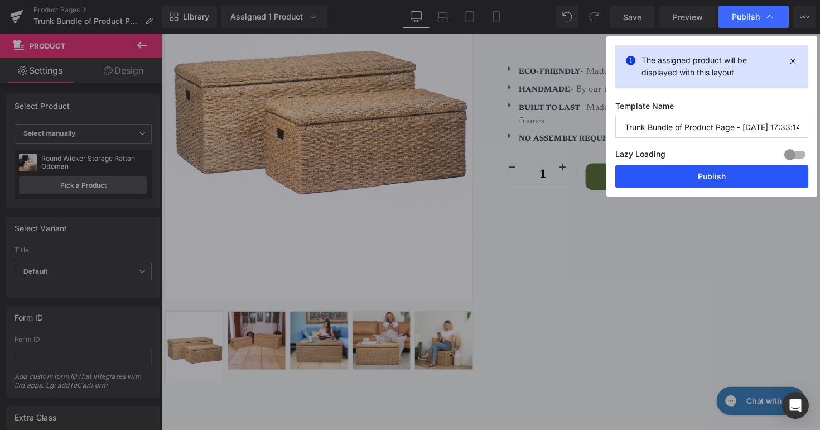
click at [710, 181] on button "Publish" at bounding box center [711, 176] width 193 height 22
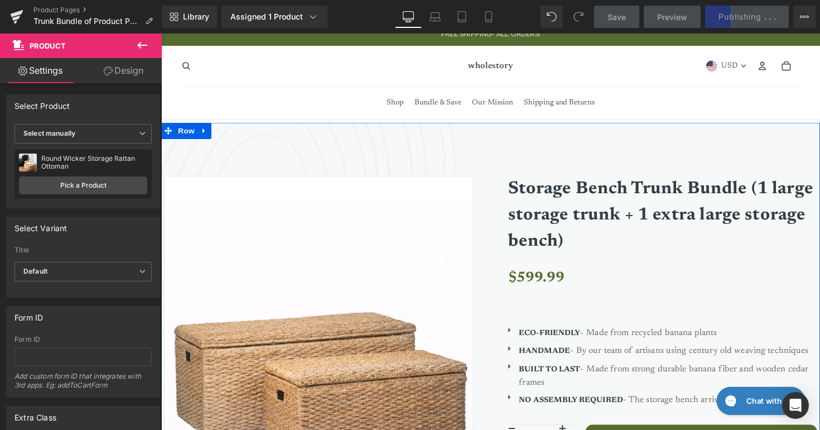
scroll to position [0, 0]
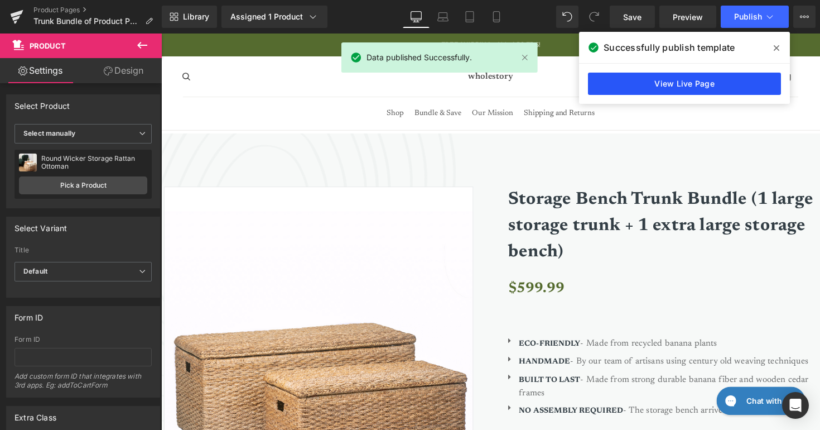
click at [658, 79] on link "View Live Page" at bounding box center [684, 84] width 193 height 22
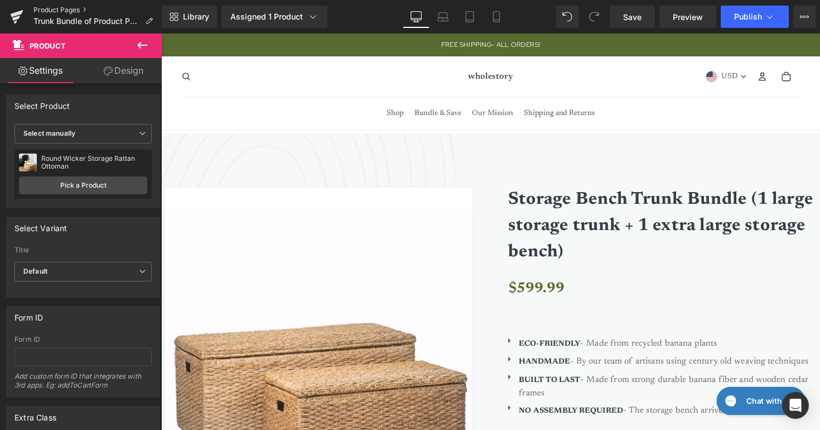
click at [59, 7] on link "Product Pages" at bounding box center [97, 10] width 128 height 9
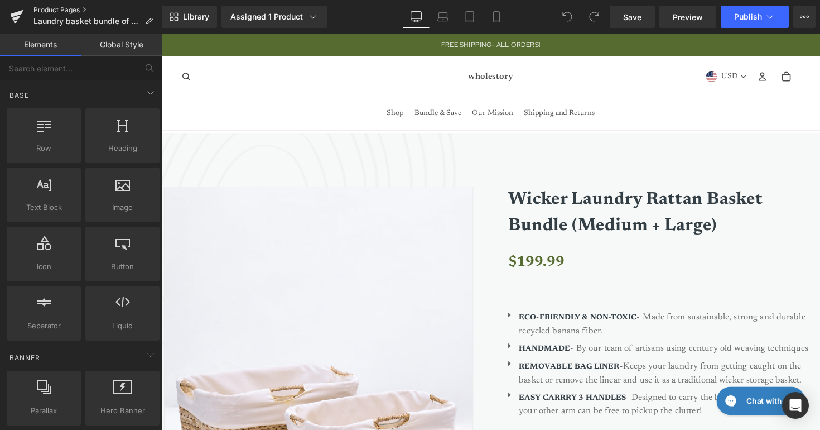
click at [65, 7] on link "Product Pages" at bounding box center [97, 10] width 128 height 9
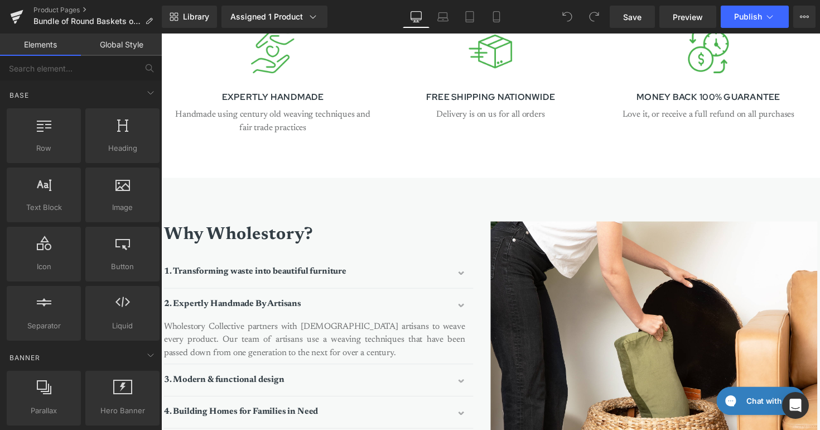
scroll to position [1241, 0]
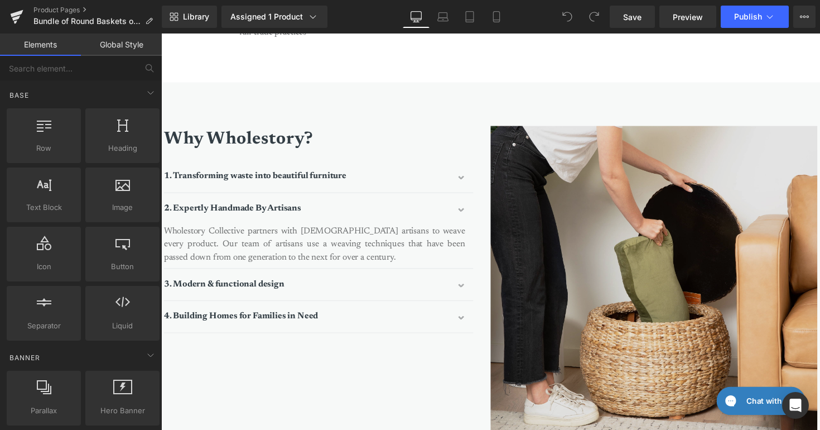
click at [666, 319] on img at bounding box center [666, 295] width 335 height 335
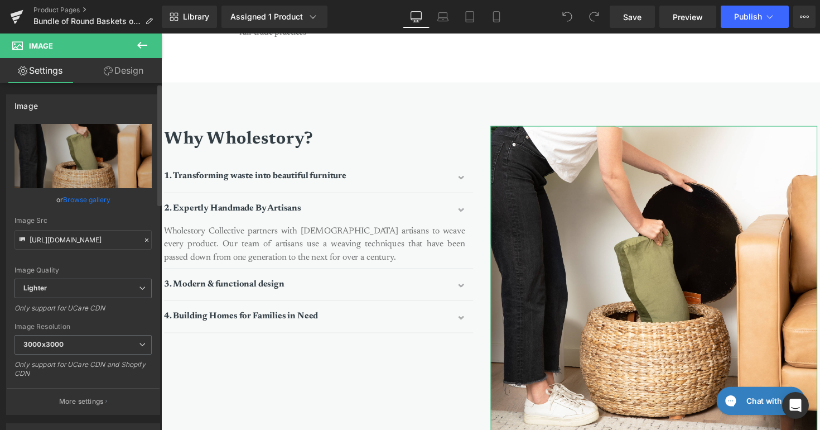
click at [66, 200] on link "Browse gallery" at bounding box center [86, 200] width 47 height 20
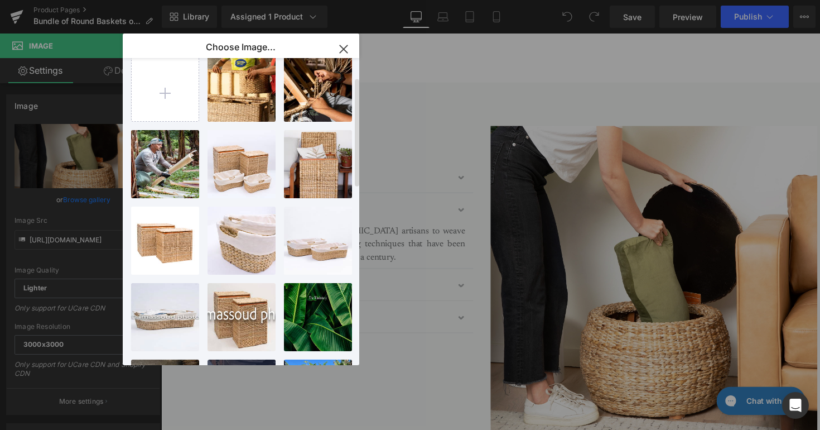
scroll to position [0, 0]
